Goal: Find specific page/section: Find specific page/section

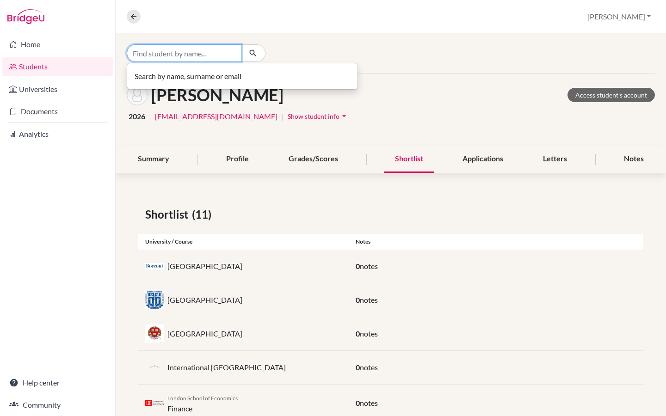
click at [164, 54] on input "Find student by name..." at bounding box center [184, 53] width 115 height 18
type input "f"
type input "[PERSON_NAME]"
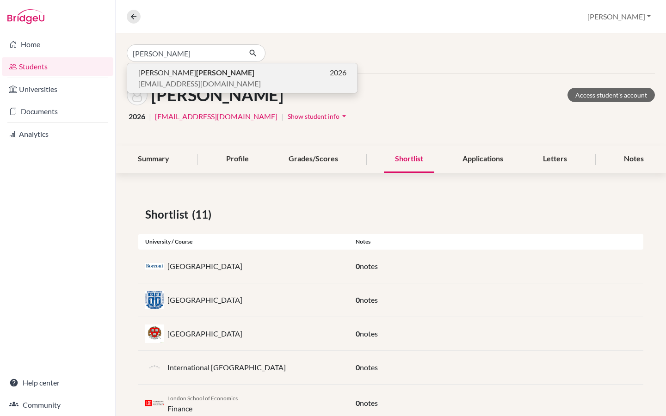
click at [160, 77] on span "[PERSON_NAME]" at bounding box center [196, 72] width 116 height 11
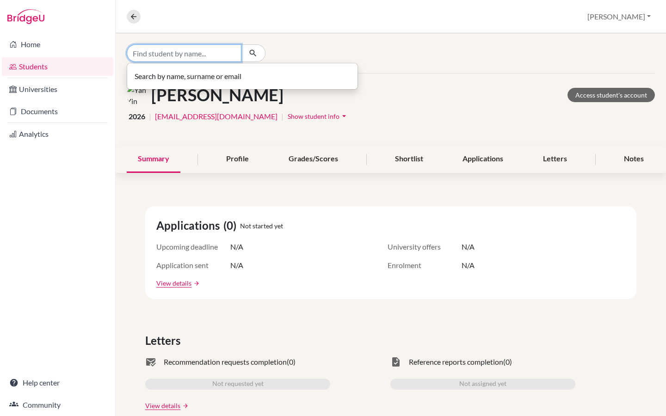
click at [161, 53] on input "Find student by name..." at bounding box center [184, 53] width 115 height 18
type input "l"
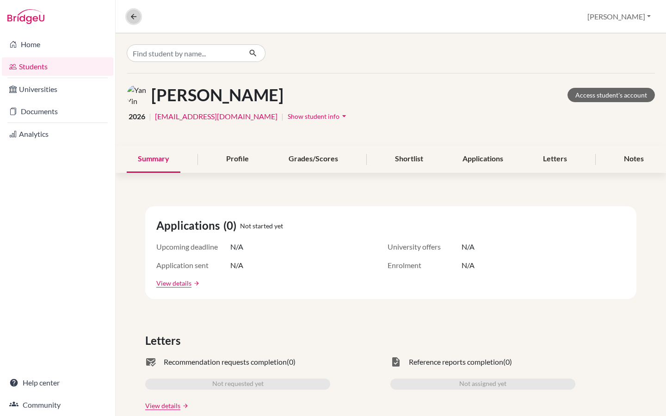
click at [131, 17] on icon at bounding box center [134, 16] width 8 height 8
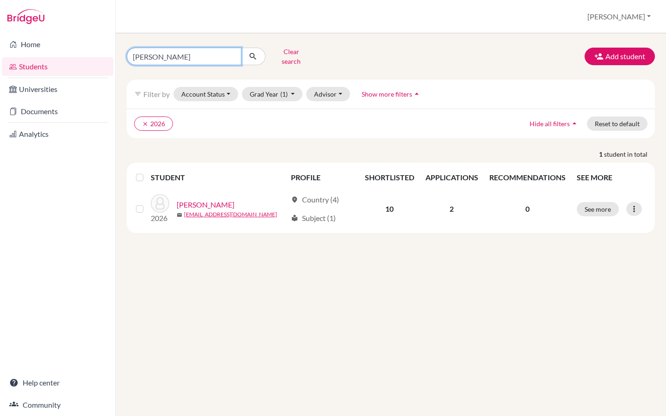
drag, startPoint x: 161, startPoint y: 54, endPoint x: 115, endPoint y: 52, distance: 45.4
click at [116, 52] on div "[PERSON_NAME] search Add student filter_list Filter by Account Status Active ac…" at bounding box center [391, 224] width 550 height 383
type input "[PERSON_NAME]"
click at [210, 53] on input "[PERSON_NAME]" at bounding box center [184, 57] width 115 height 18
click at [255, 53] on icon "submit" at bounding box center [252, 56] width 9 height 9
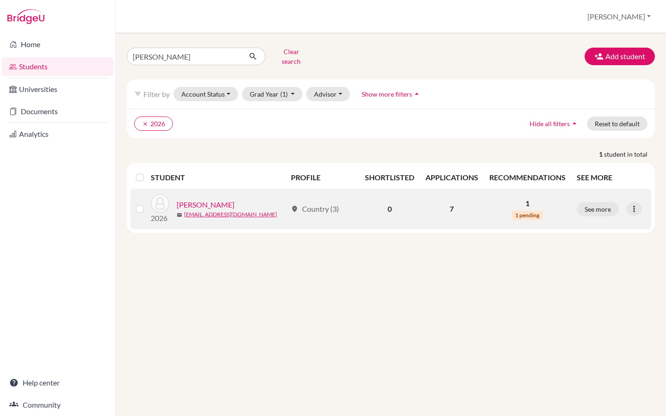
click at [529, 211] on span "1 pending" at bounding box center [527, 215] width 31 height 9
click at [202, 199] on link "[PERSON_NAME]" at bounding box center [206, 204] width 58 height 11
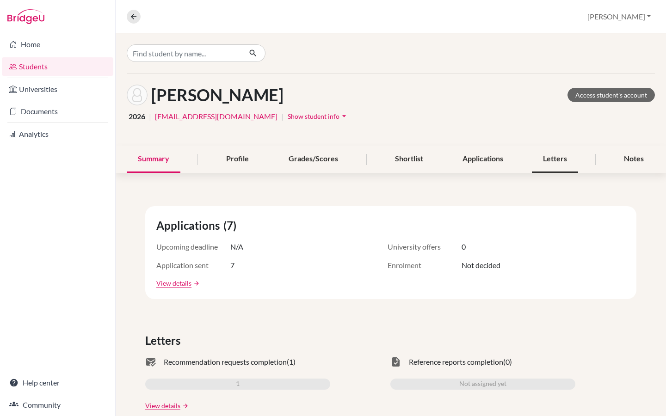
click at [553, 156] on div "Letters" at bounding box center [555, 159] width 46 height 27
